Goal: Task Accomplishment & Management: Manage account settings

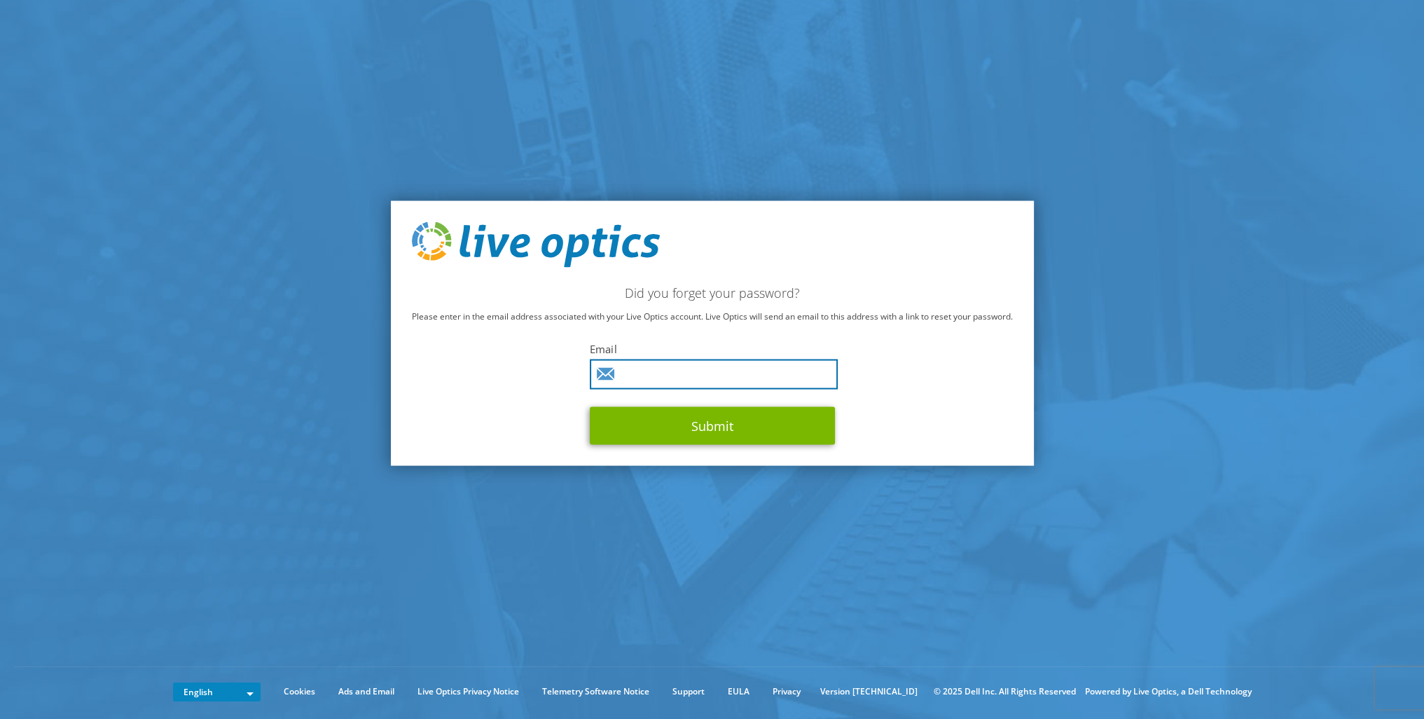
click at [672, 375] on input "text" at bounding box center [714, 374] width 248 height 30
click at [707, 378] on input "text" at bounding box center [714, 374] width 248 height 30
paste input "[EMAIL_ADDRESS][DOMAIN_NAME]"
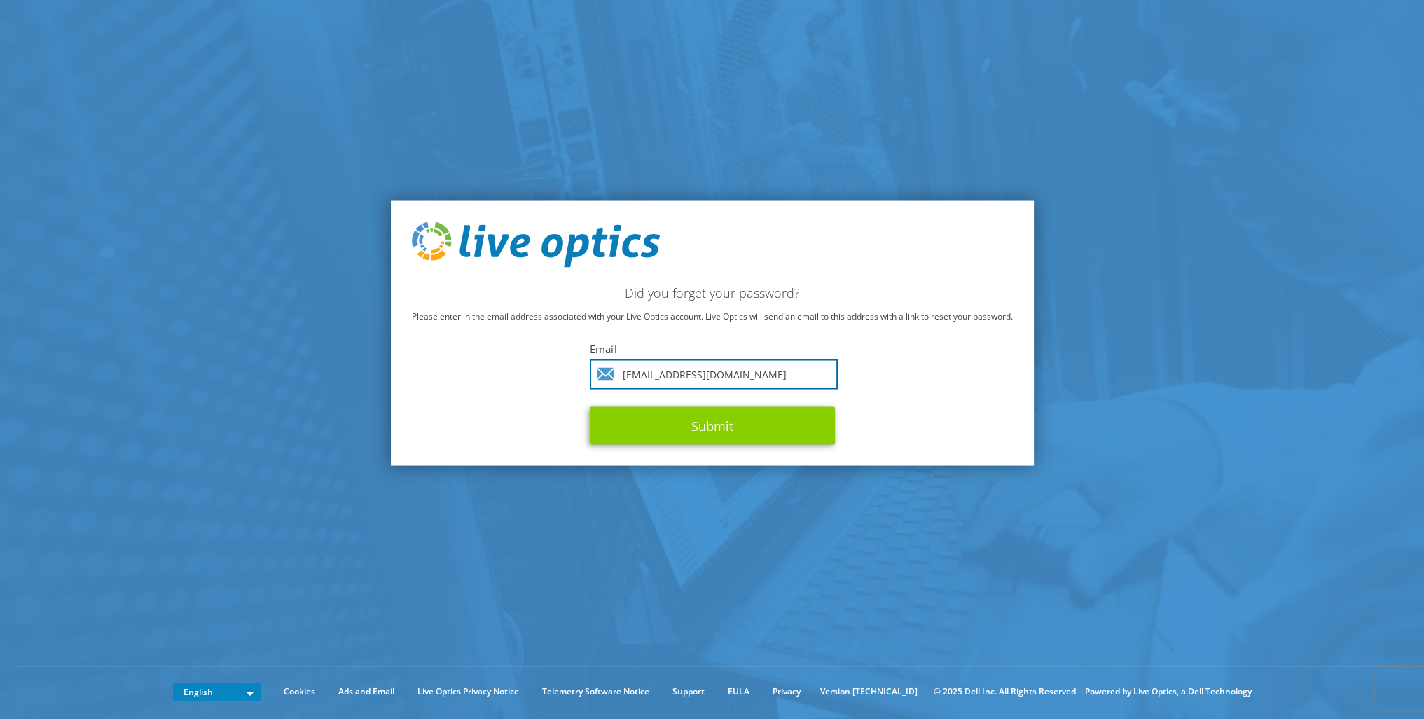
type input "Ruslan.Novruzov@muk.az"
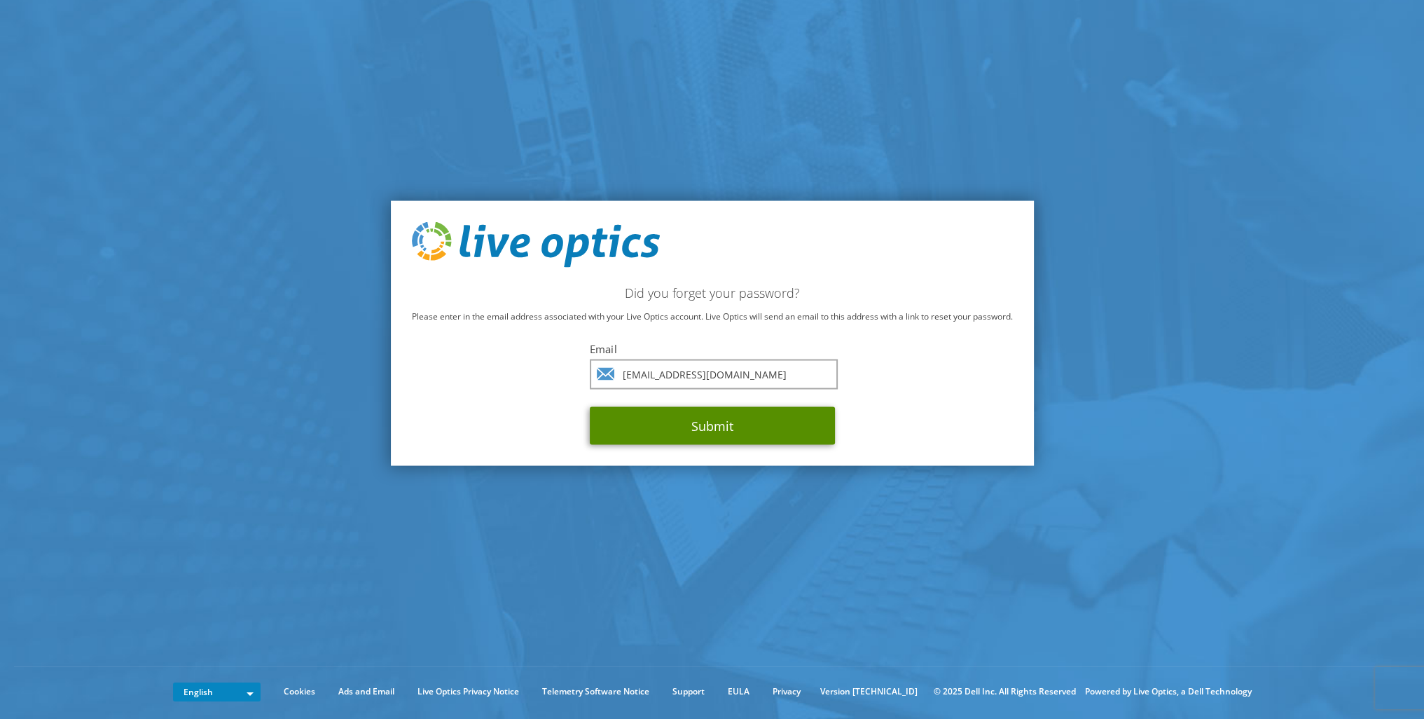
click at [724, 432] on button "Submit" at bounding box center [712, 426] width 245 height 38
